Goal: Task Accomplishment & Management: Use online tool/utility

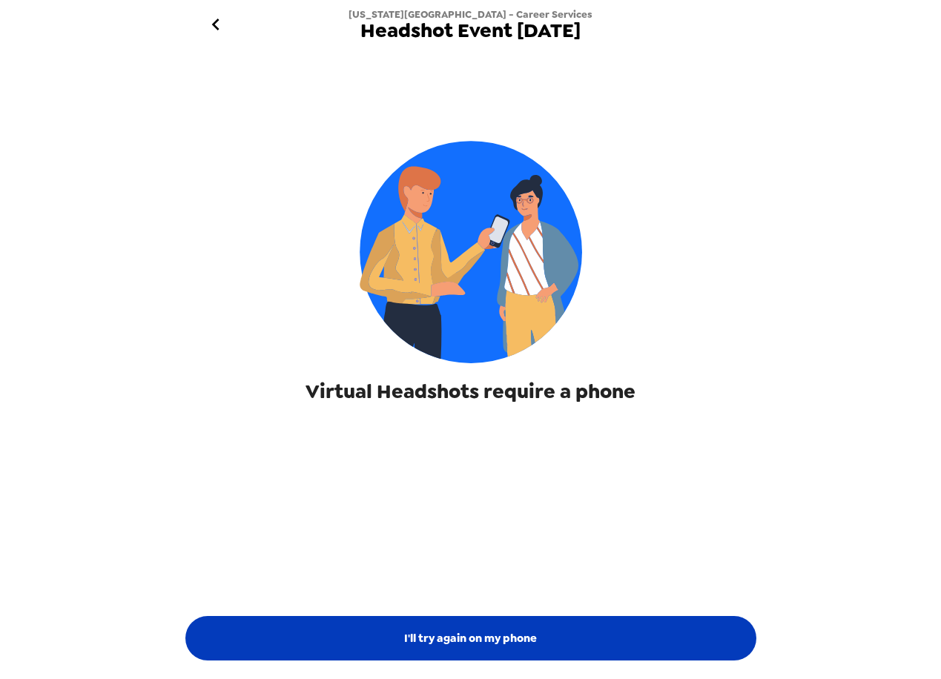
click at [440, 647] on button "I'll try again on my phone" at bounding box center [470, 638] width 571 height 44
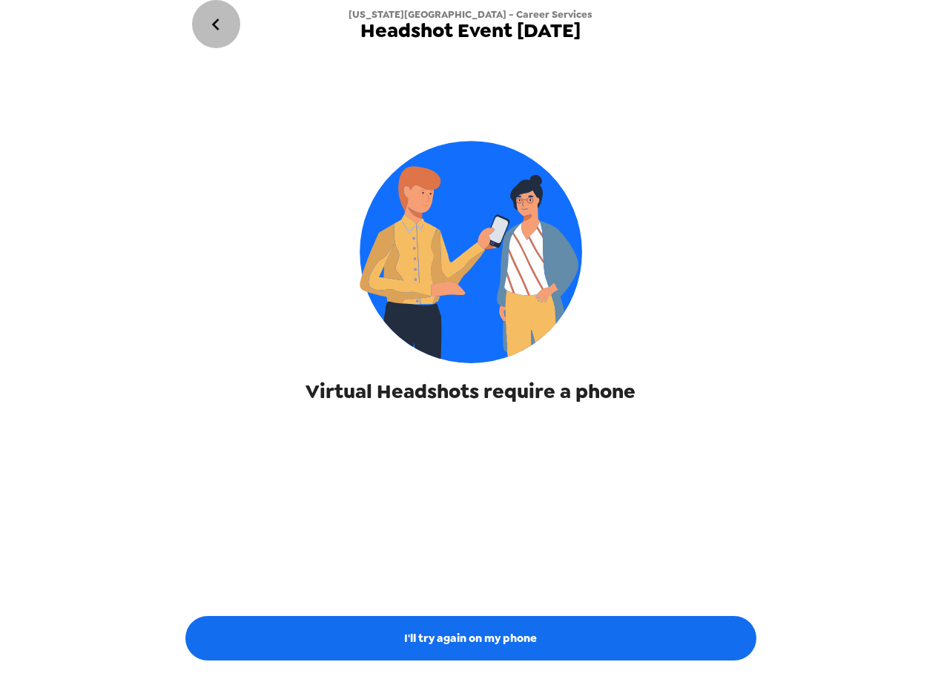
click at [216, 25] on icon "go back" at bounding box center [216, 25] width 24 height 24
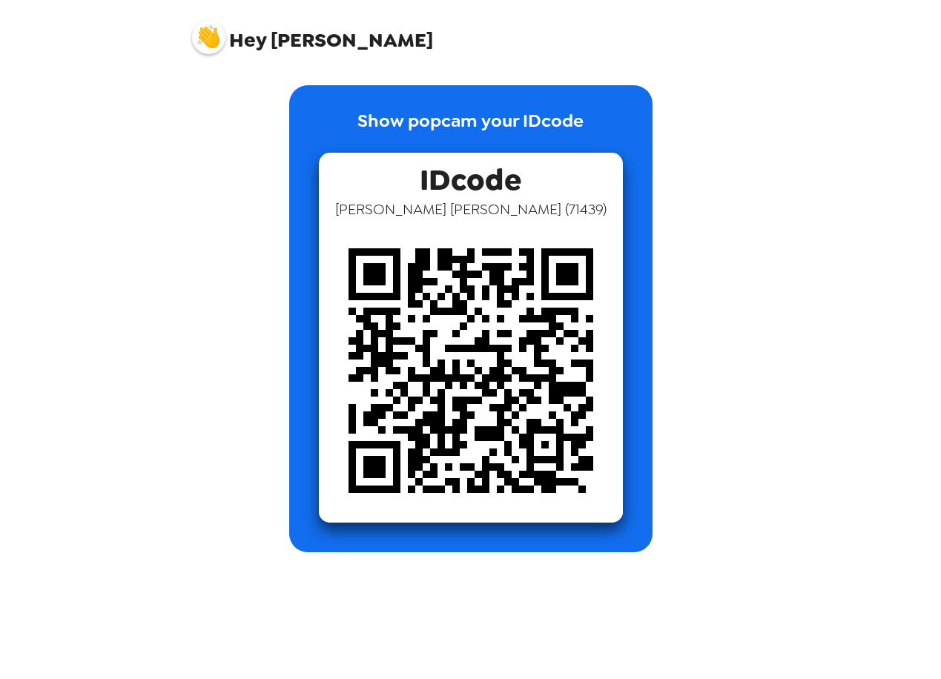
click at [199, 39] on img at bounding box center [208, 37] width 33 height 33
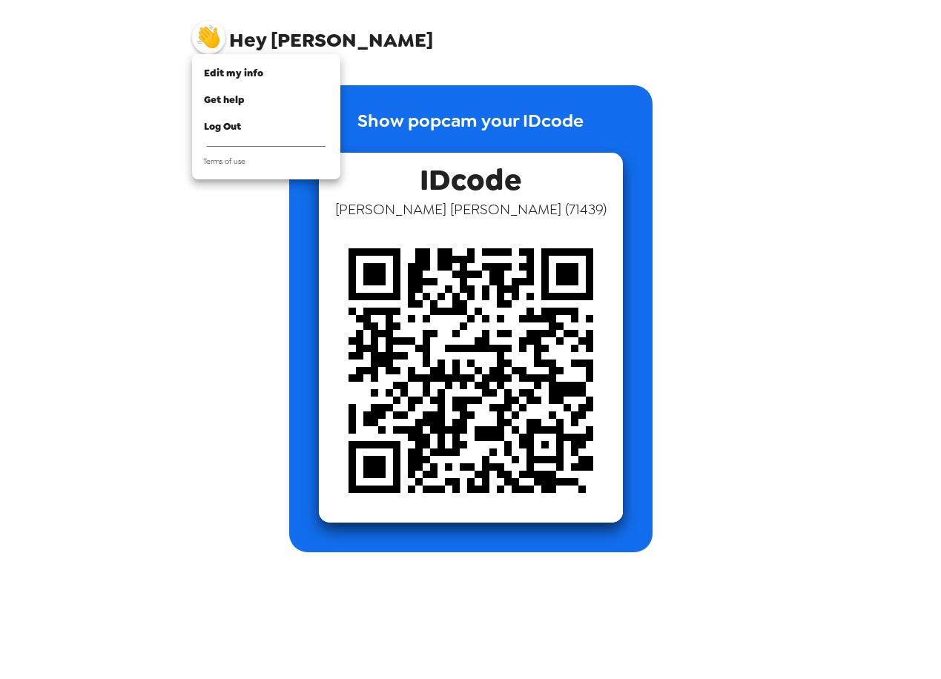
click at [354, 75] on div at bounding box center [470, 339] width 941 height 679
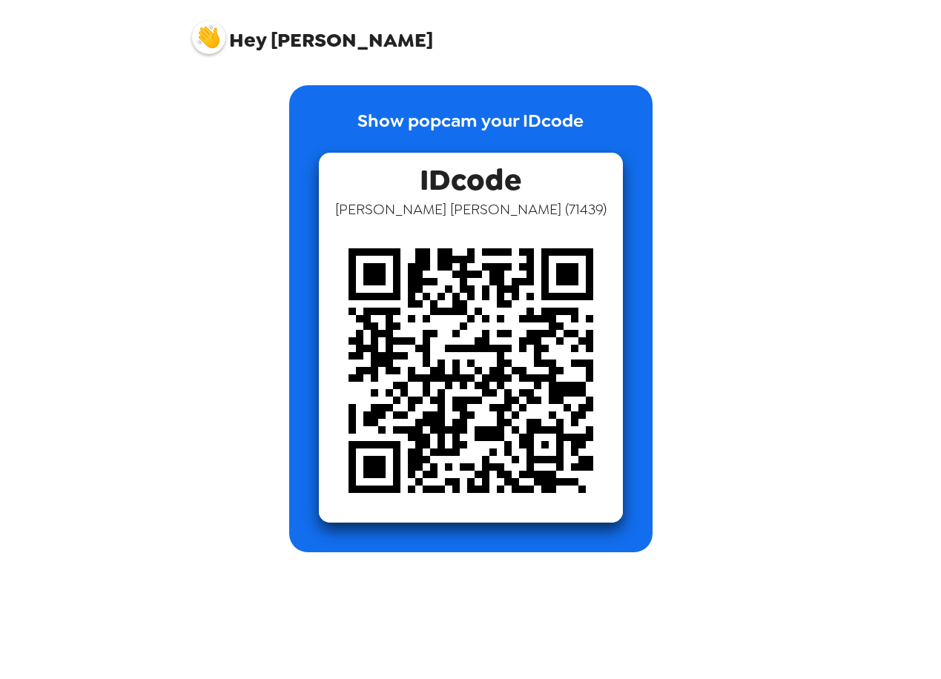
click at [468, 348] on img at bounding box center [471, 371] width 304 height 304
